Goal: Navigation & Orientation: Find specific page/section

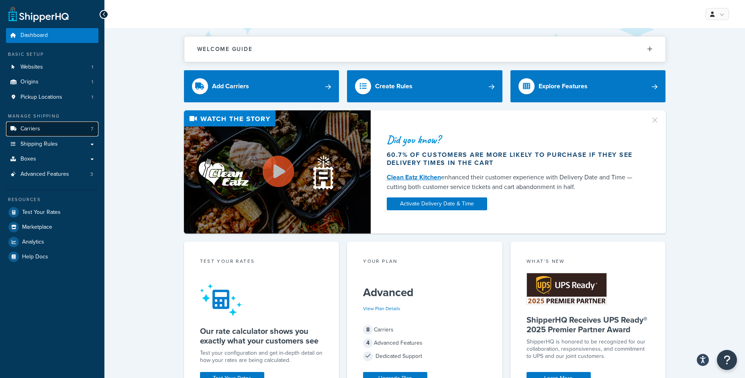
click at [74, 131] on link "Carriers 7" at bounding box center [52, 129] width 92 height 15
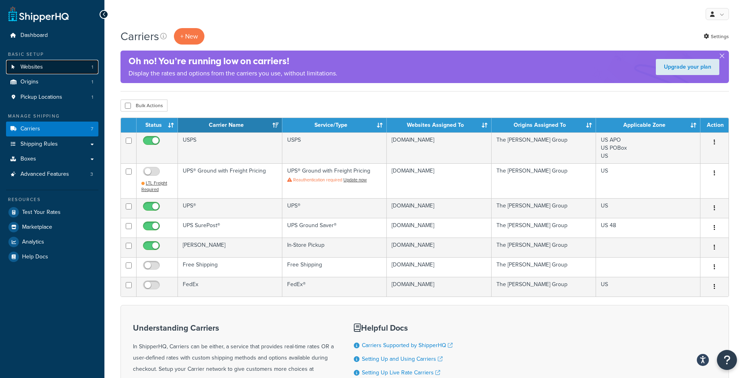
click at [60, 66] on link "Websites 1" at bounding box center [52, 67] width 92 height 15
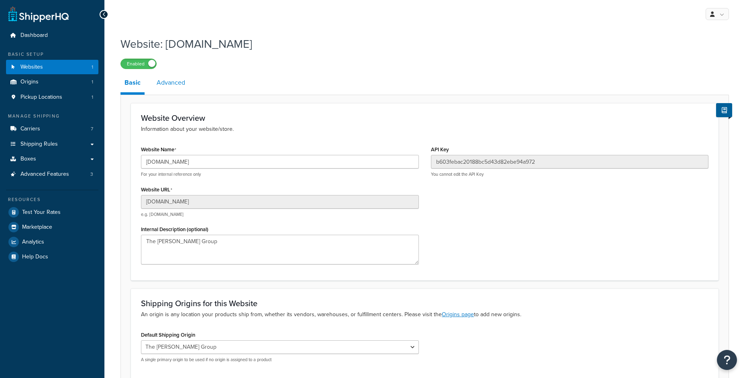
click at [175, 88] on link "Advanced" at bounding box center [171, 82] width 37 height 19
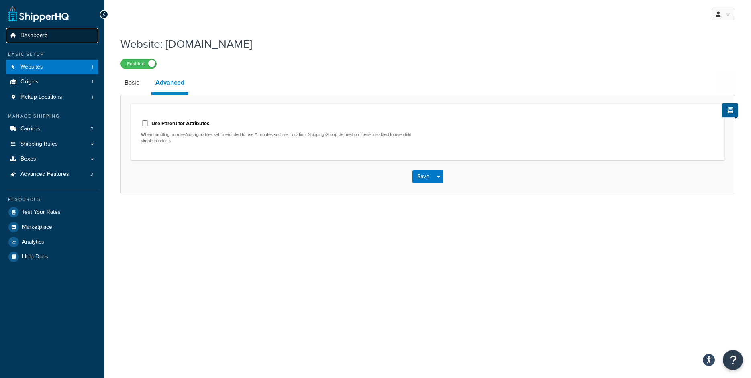
click at [35, 37] on span "Dashboard" at bounding box center [33, 35] width 27 height 7
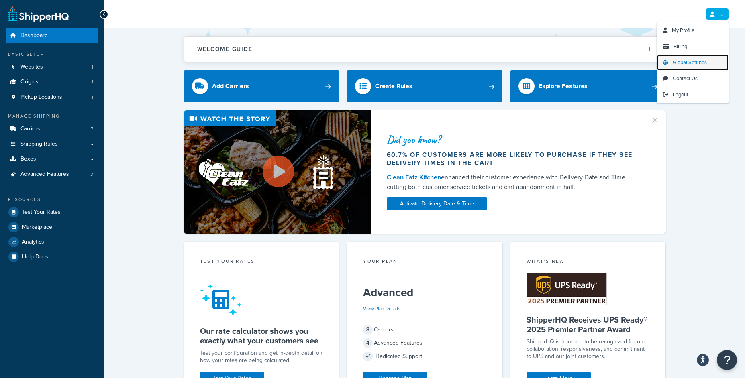
click at [699, 59] on span "Global Settings" at bounding box center [690, 63] width 34 height 8
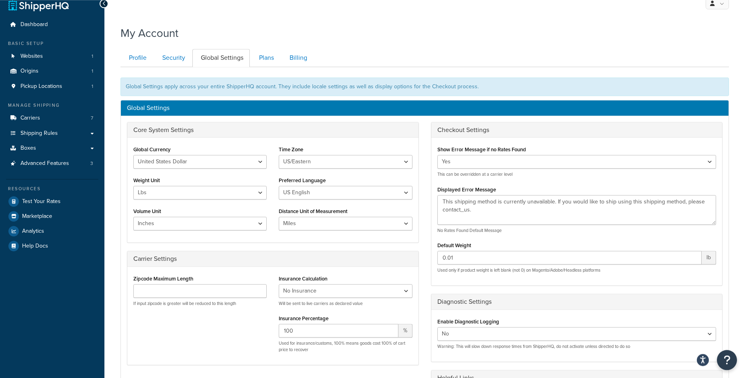
scroll to position [13, 0]
